Goal: Information Seeking & Learning: Learn about a topic

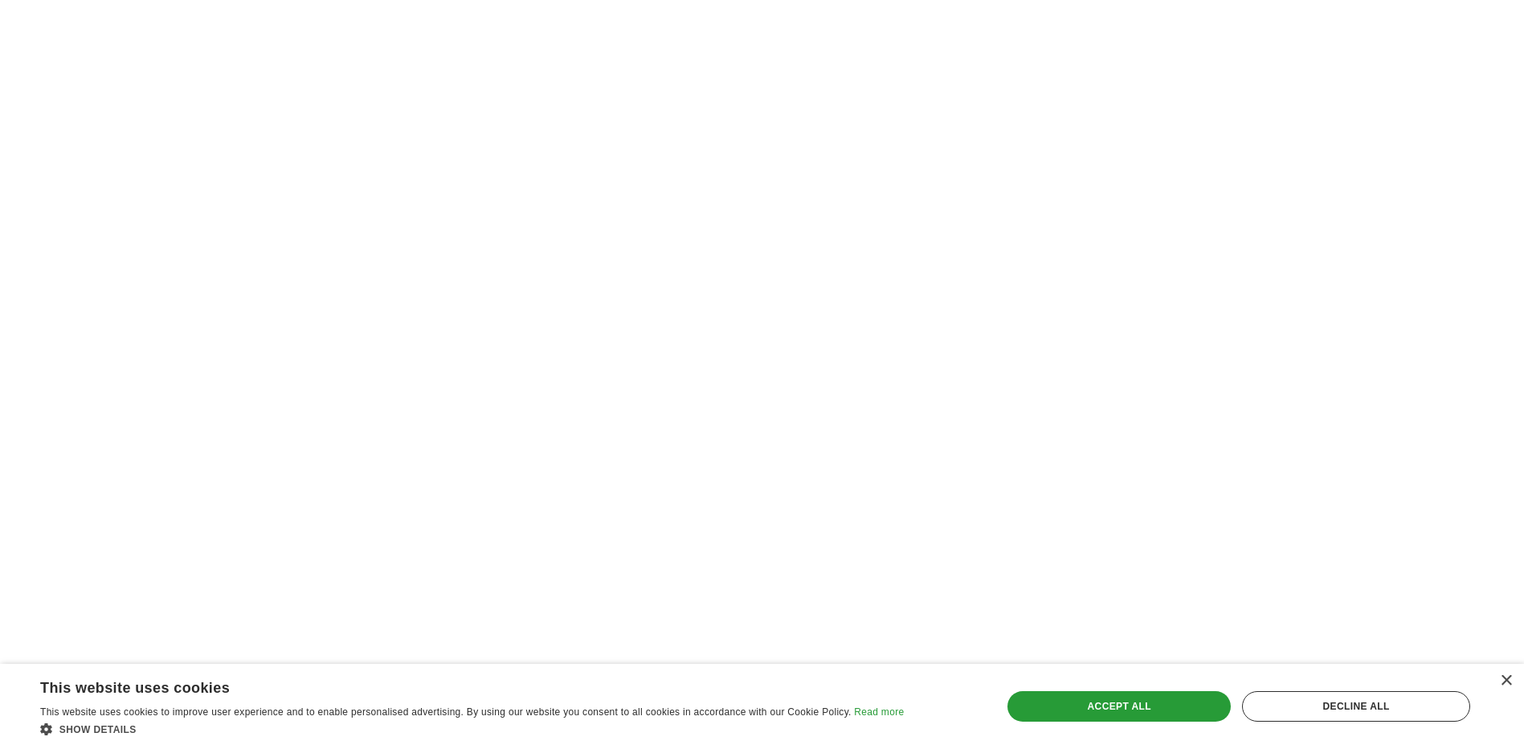
scroll to position [2732, 0]
click at [1073, 698] on div "Accept all" at bounding box center [1119, 706] width 223 height 31
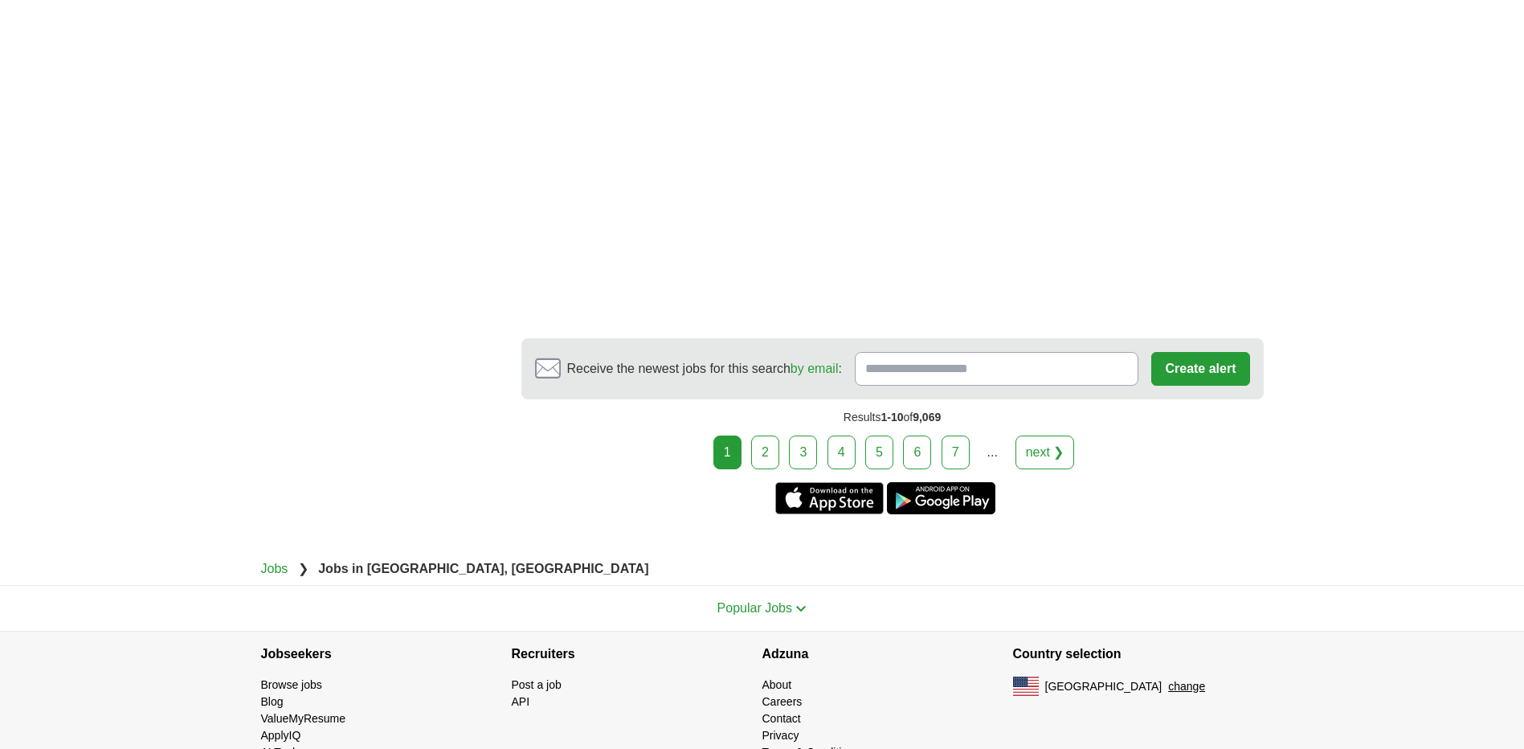
scroll to position [3080, 0]
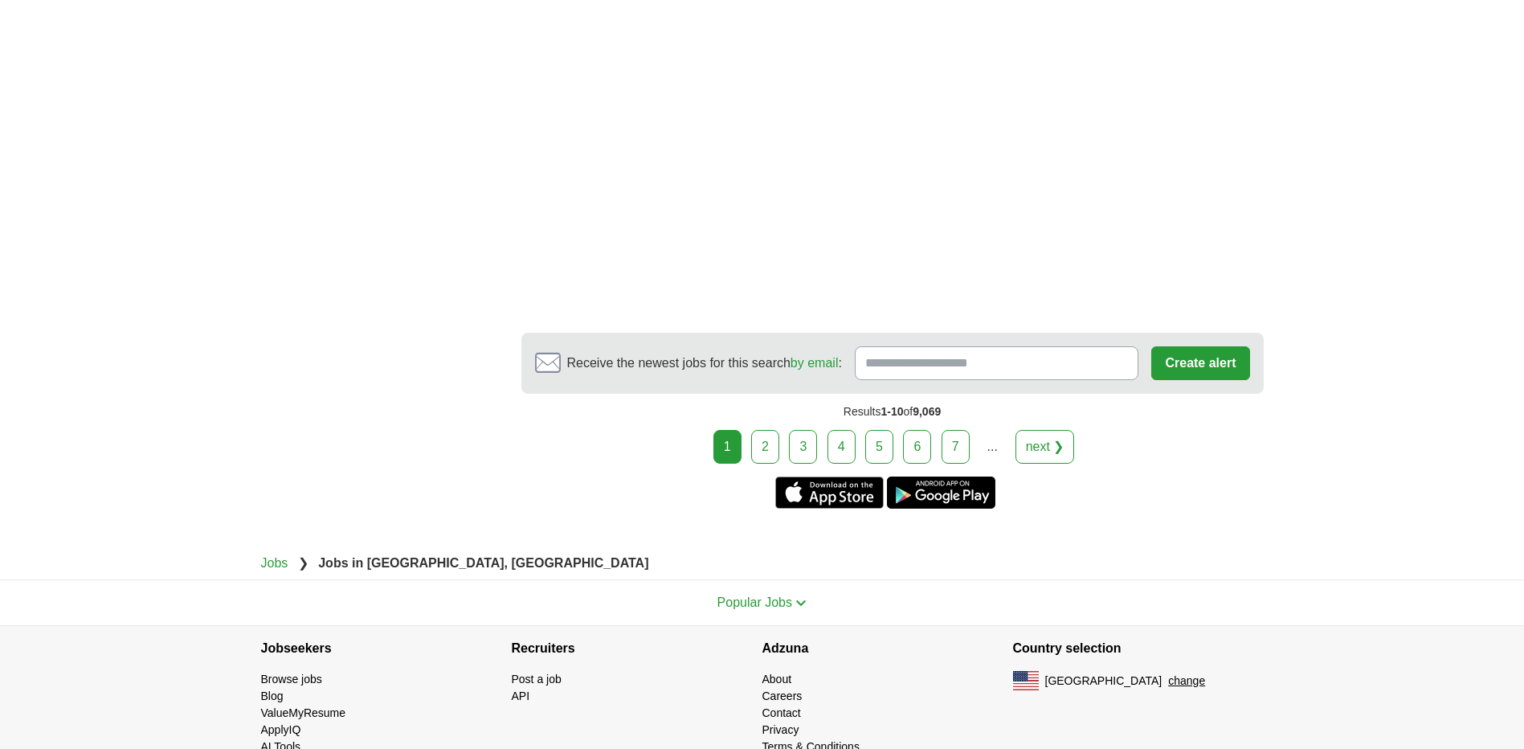
click at [1054, 430] on link "next ❯" at bounding box center [1045, 447] width 59 height 34
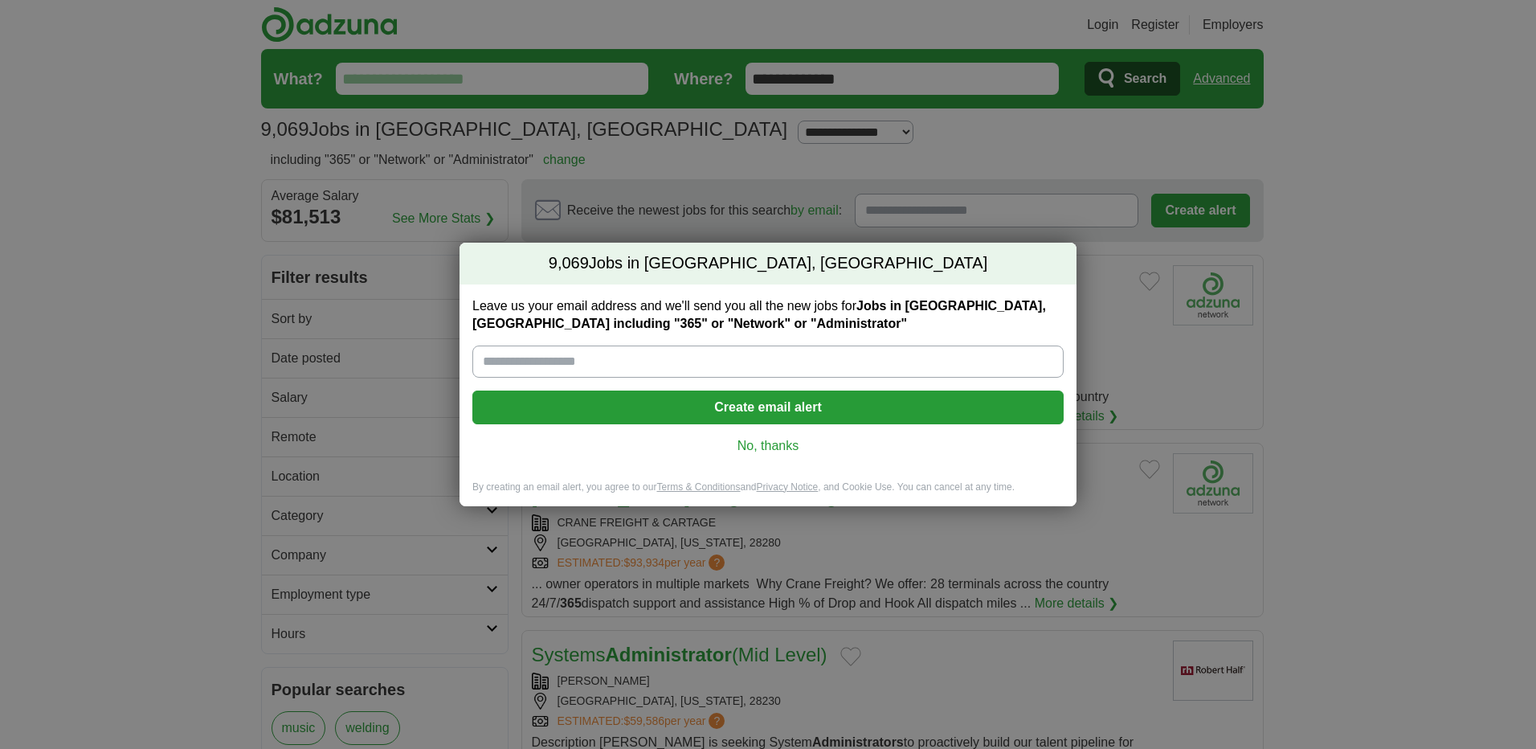
click at [772, 445] on link "No, thanks" at bounding box center [768, 446] width 566 height 18
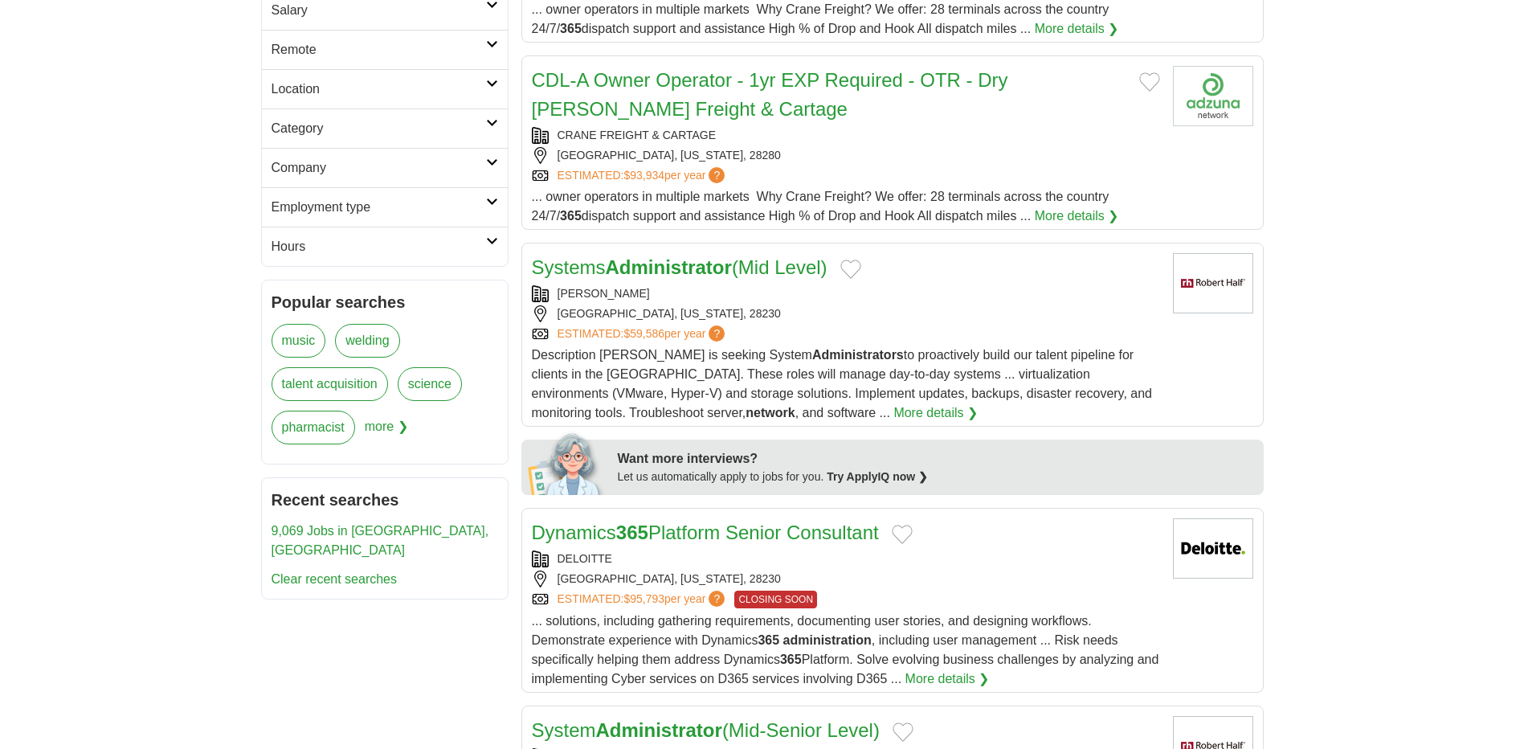
scroll to position [402, 0]
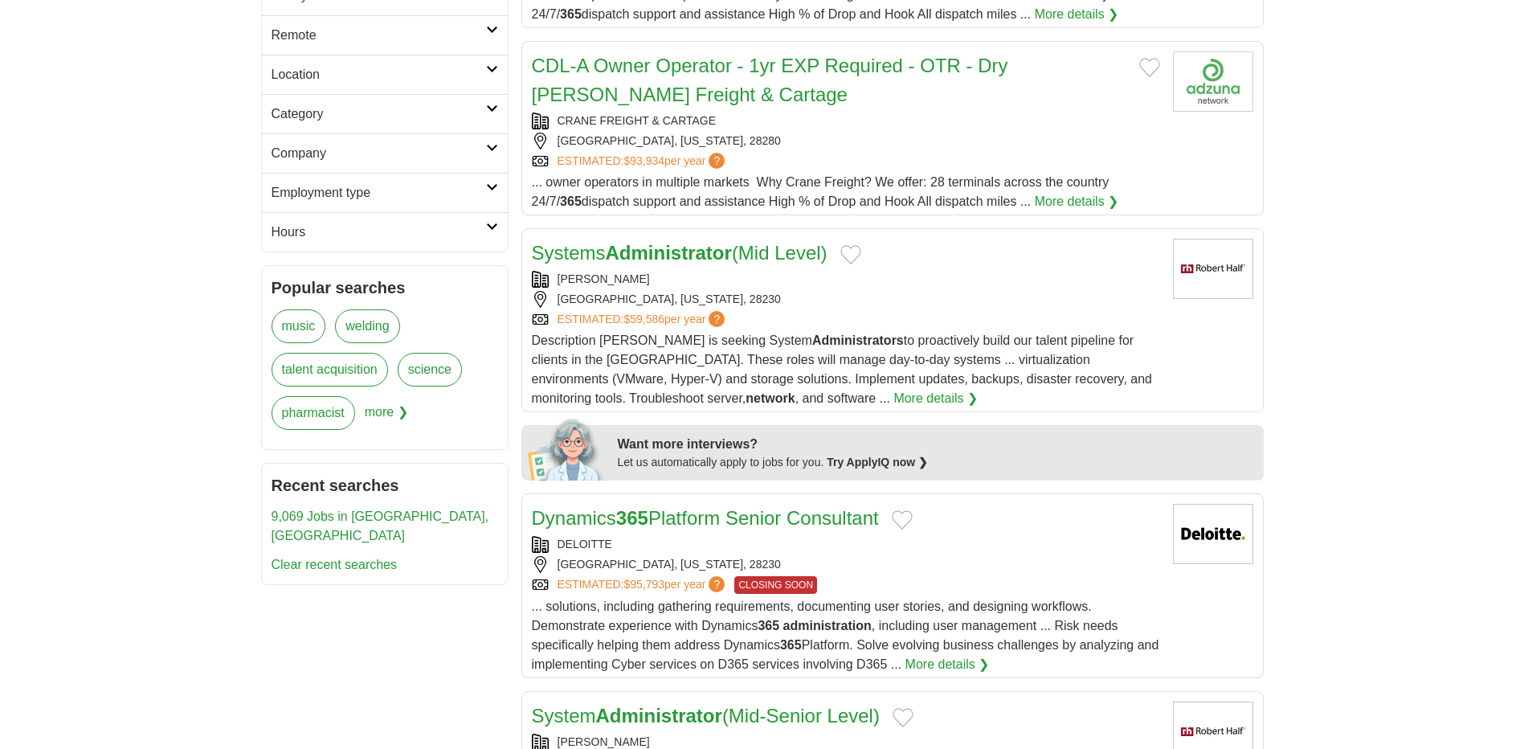
click at [688, 253] on strong "Administrator" at bounding box center [669, 253] width 126 height 22
